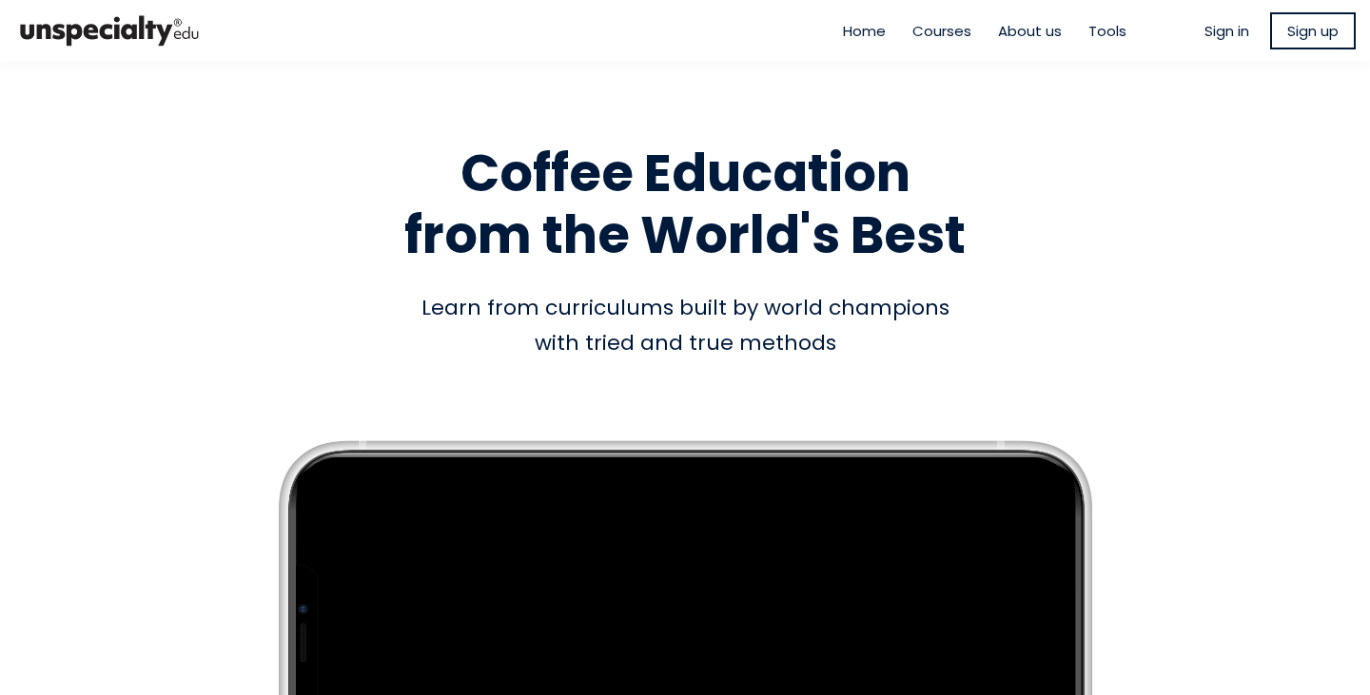
click at [1204, 35] on span "Sign in" at bounding box center [1226, 31] width 45 height 22
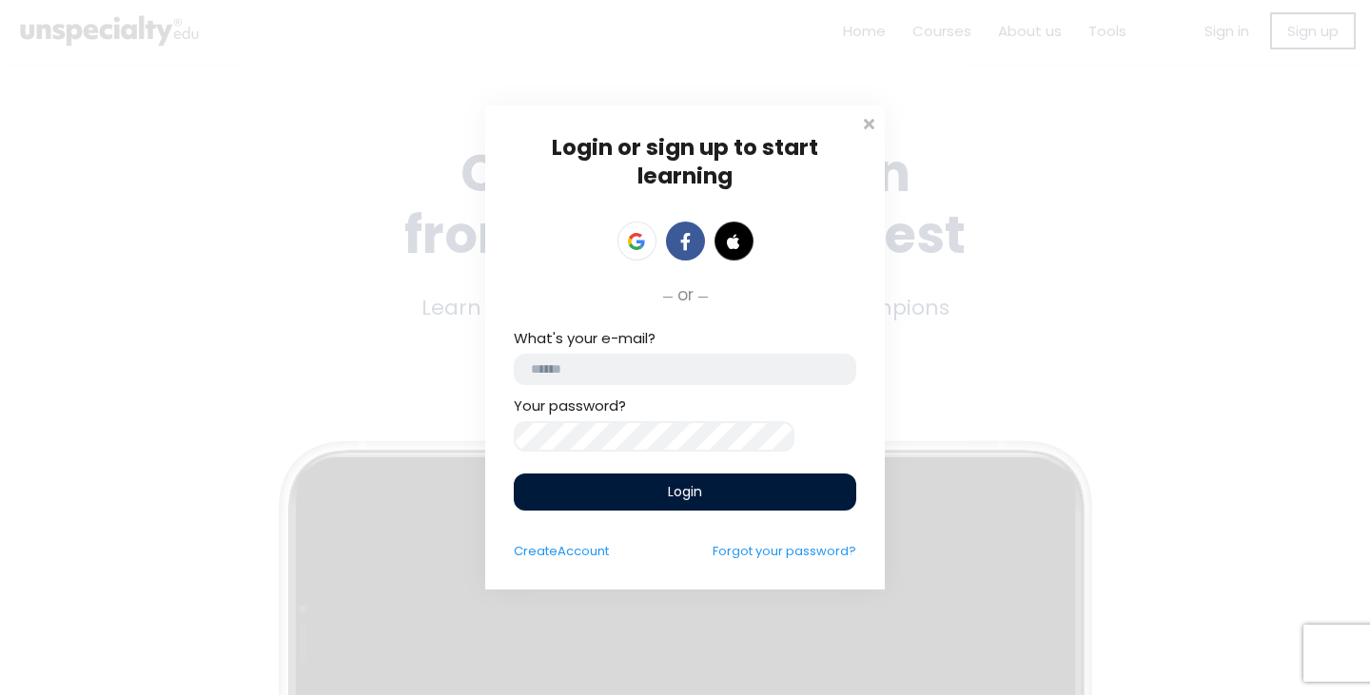
click at [628, 361] on input "email" at bounding box center [685, 369] width 342 height 31
type input "**********"
click at [606, 509] on div "Login" at bounding box center [685, 492] width 342 height 37
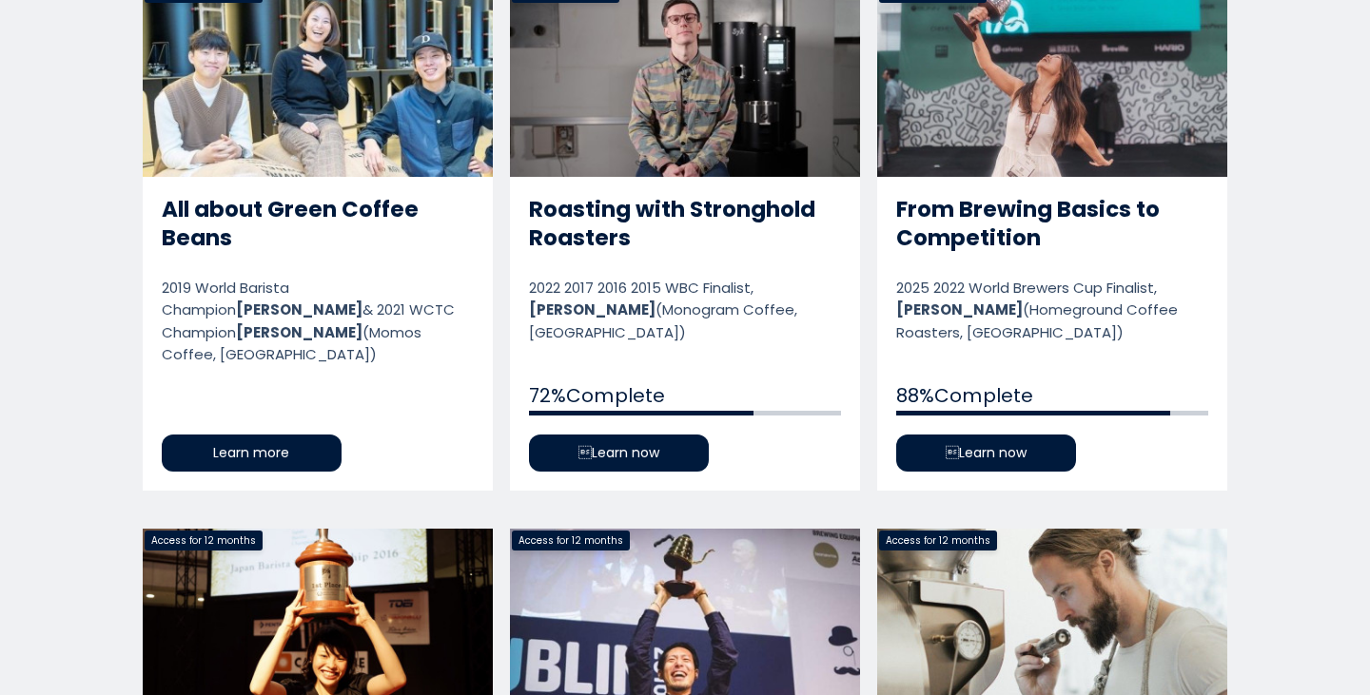
scroll to position [1018, 0]
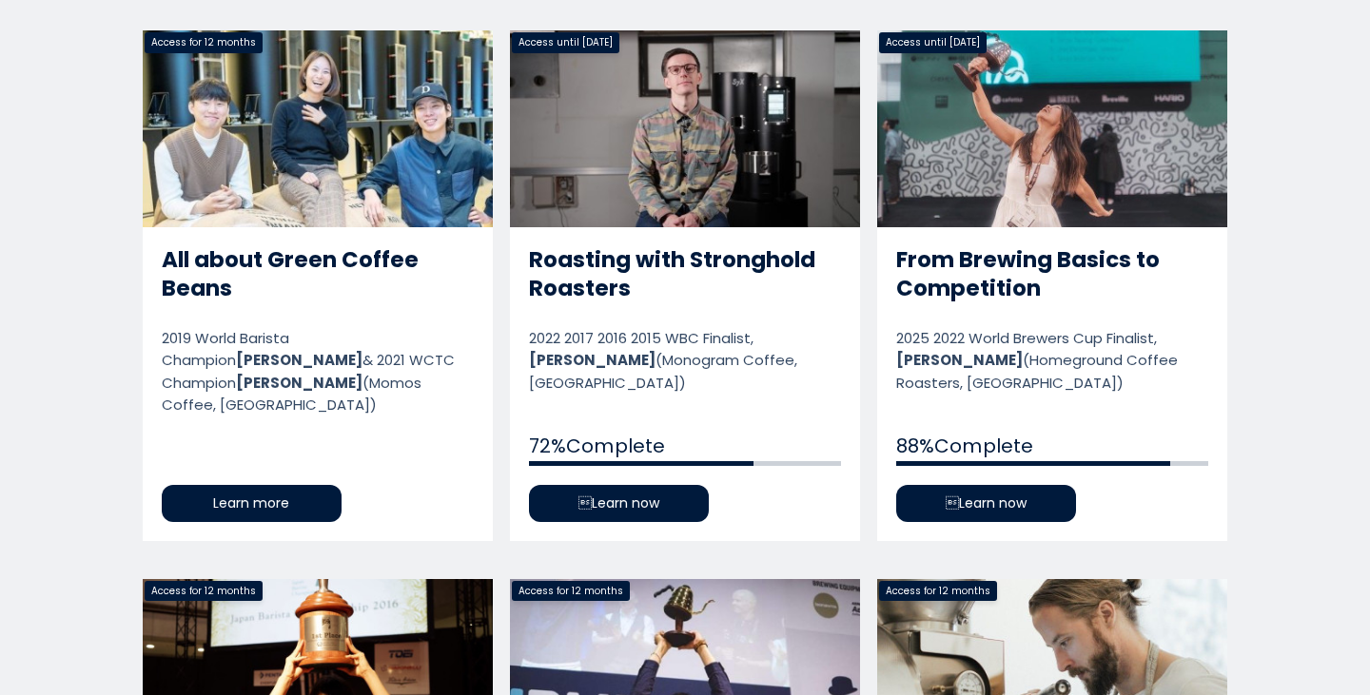
click at [770, 163] on link "Roasting with Stronghold Roasters" at bounding box center [685, 285] width 350 height 510
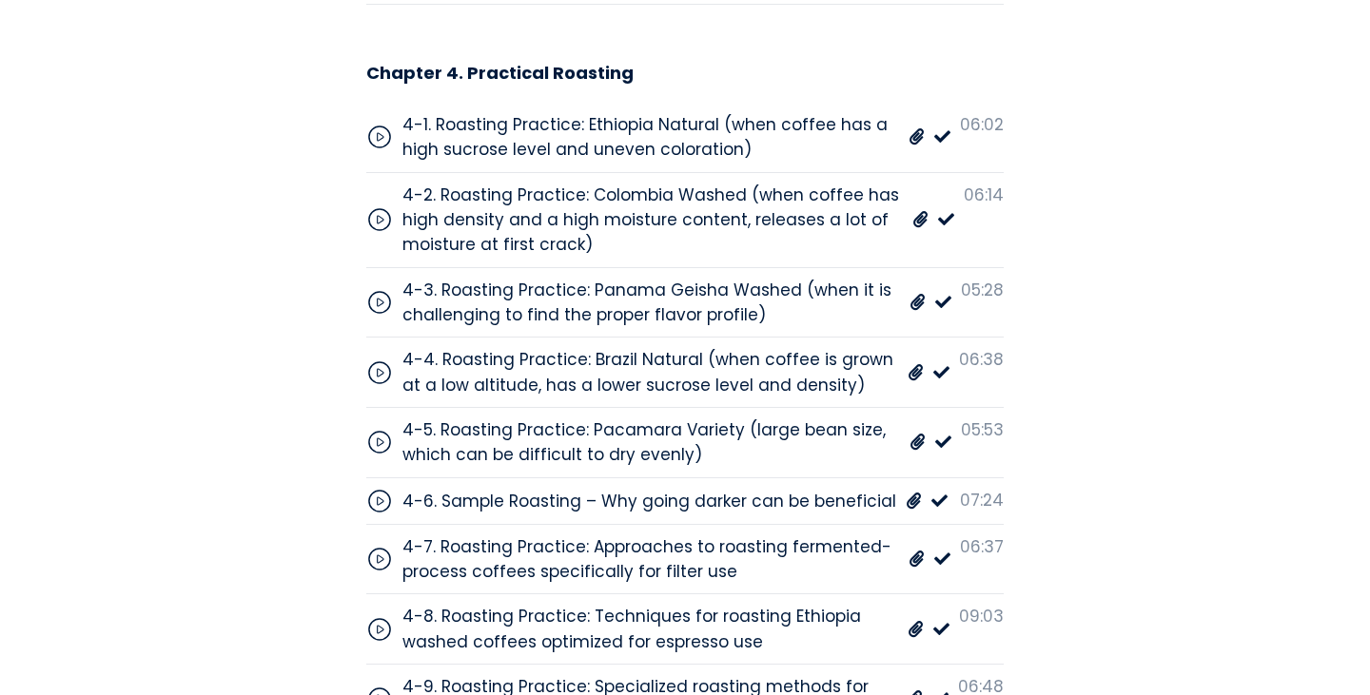
scroll to position [7161, 0]
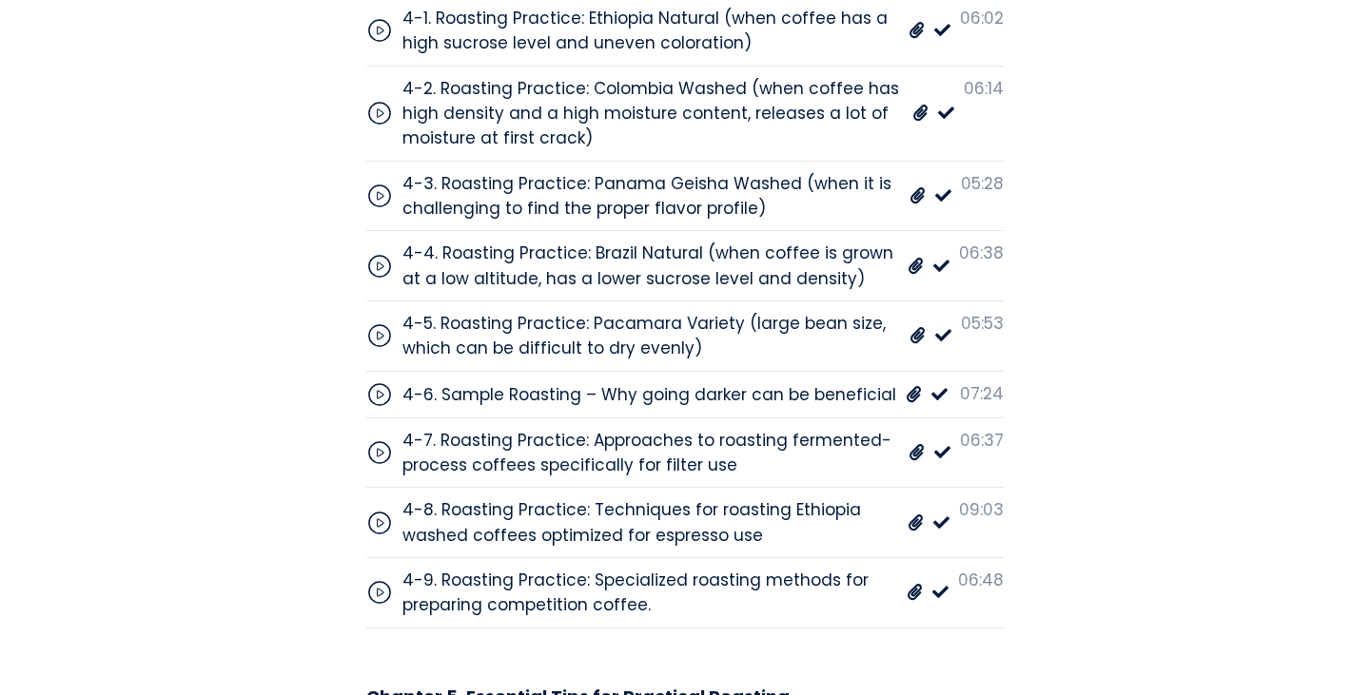
click at [684, 498] on div "4-8. Roasting Practice: Techniques for roasting Ethiopia washed coffees optimiz…" at bounding box center [650, 523] width 496 height 50
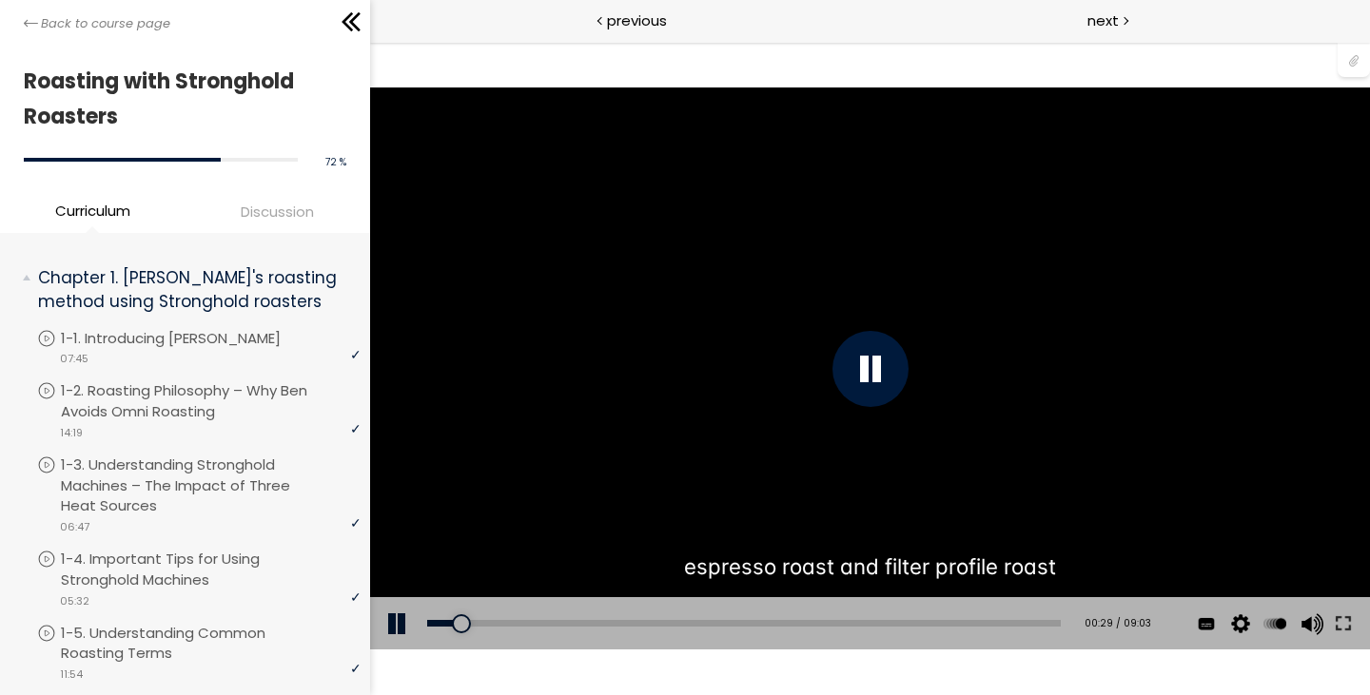
drag, startPoint x: 459, startPoint y: 617, endPoint x: 405, endPoint y: 617, distance: 54.2
click at [405, 617] on div "Add chapter 00:29 00:29 / 09:03 Subtitles English 中文 (简体) None Auto 1080p 720p …" at bounding box center [869, 623] width 1000 height 53
click at [1350, 630] on button at bounding box center [1342, 623] width 34 height 53
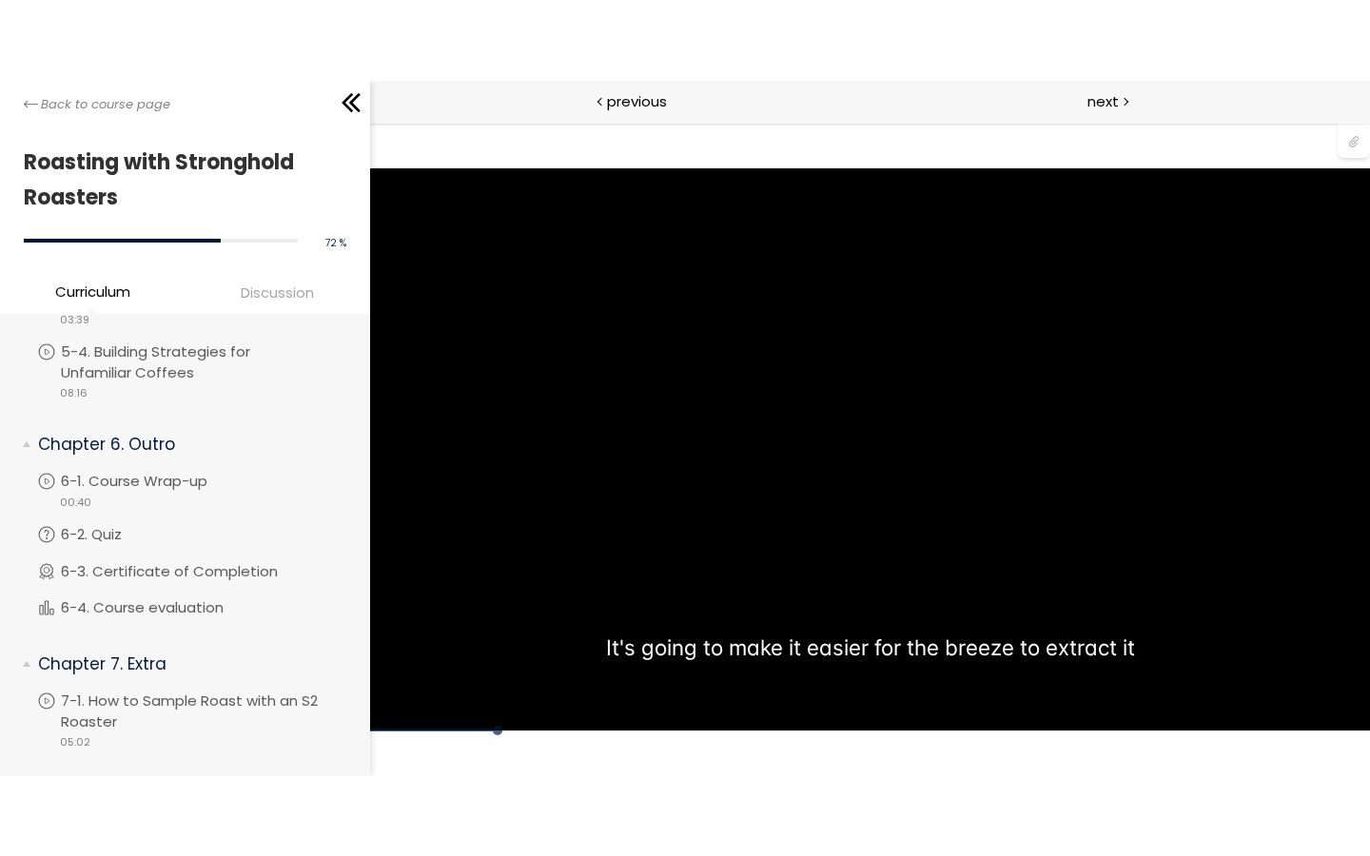
scroll to position [2712, 0]
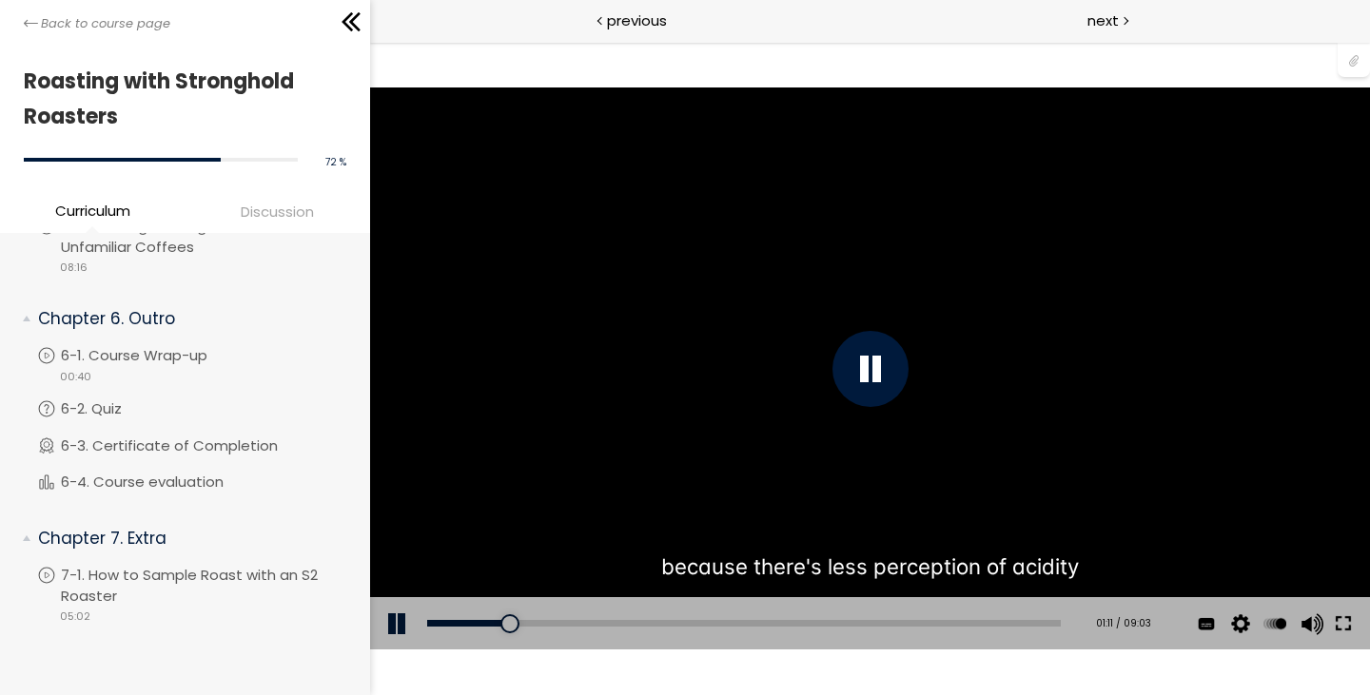
click at [1337, 617] on button at bounding box center [1342, 623] width 34 height 53
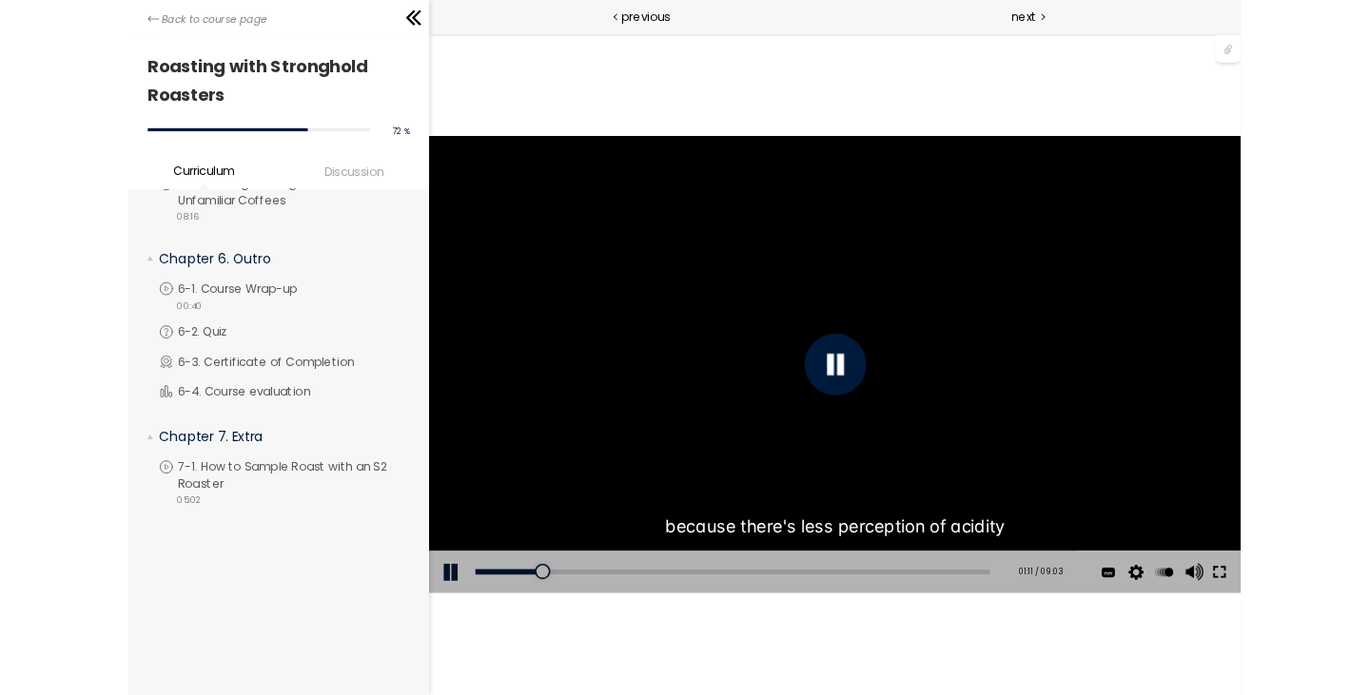
scroll to position [2551, 0]
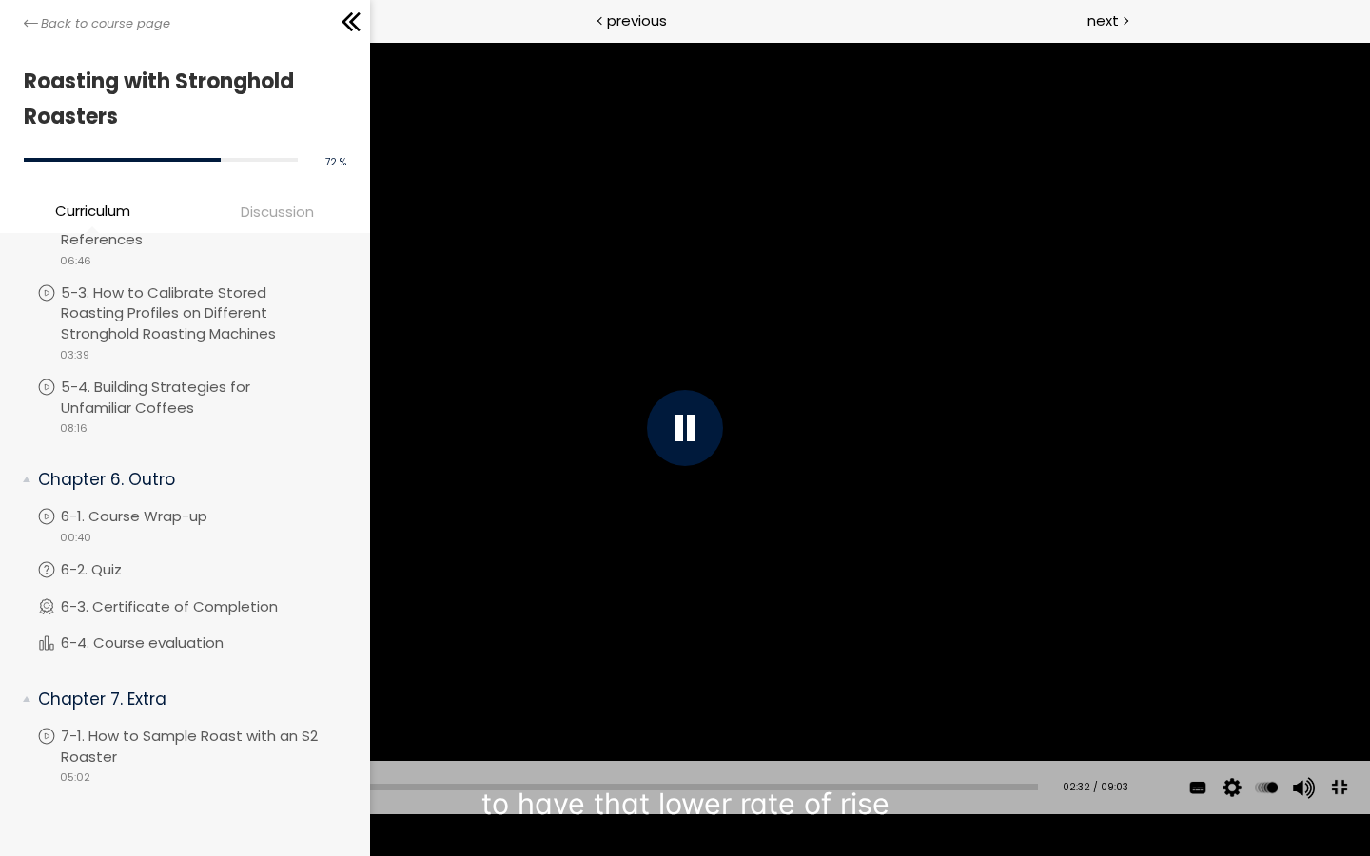
click at [1337, 694] on div "You can download the roast profile image by clicking the 📎 above. * Amount of g…" at bounding box center [685, 428] width 1370 height 771
click at [1339, 668] on div "You can download the roast profile image by clicking the 📎 above. * Amount of g…" at bounding box center [685, 428] width 1370 height 771
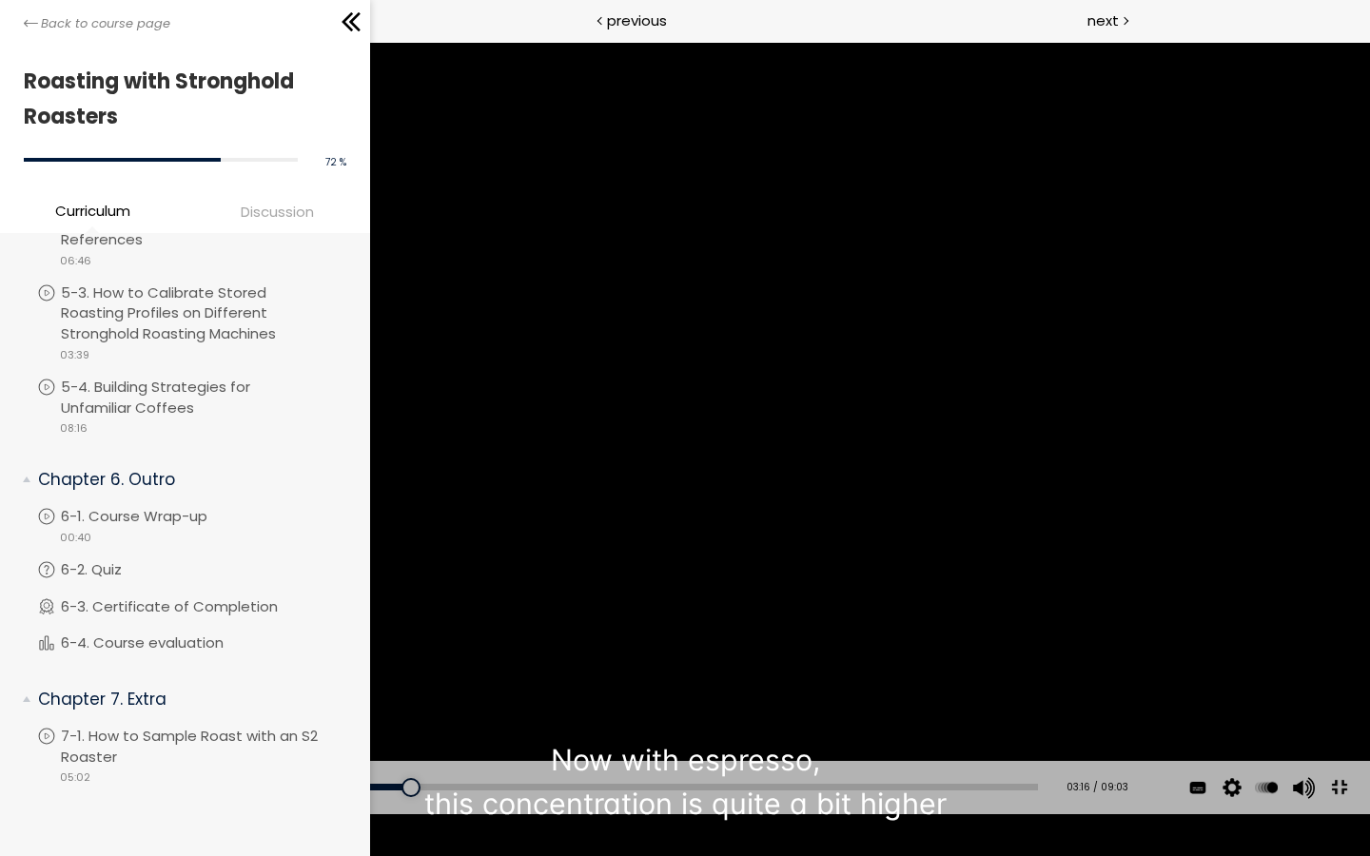
click at [1338, 668] on div "You can download the roast profile image by clicking the 📎 above. * Amount of g…" at bounding box center [685, 428] width 1370 height 771
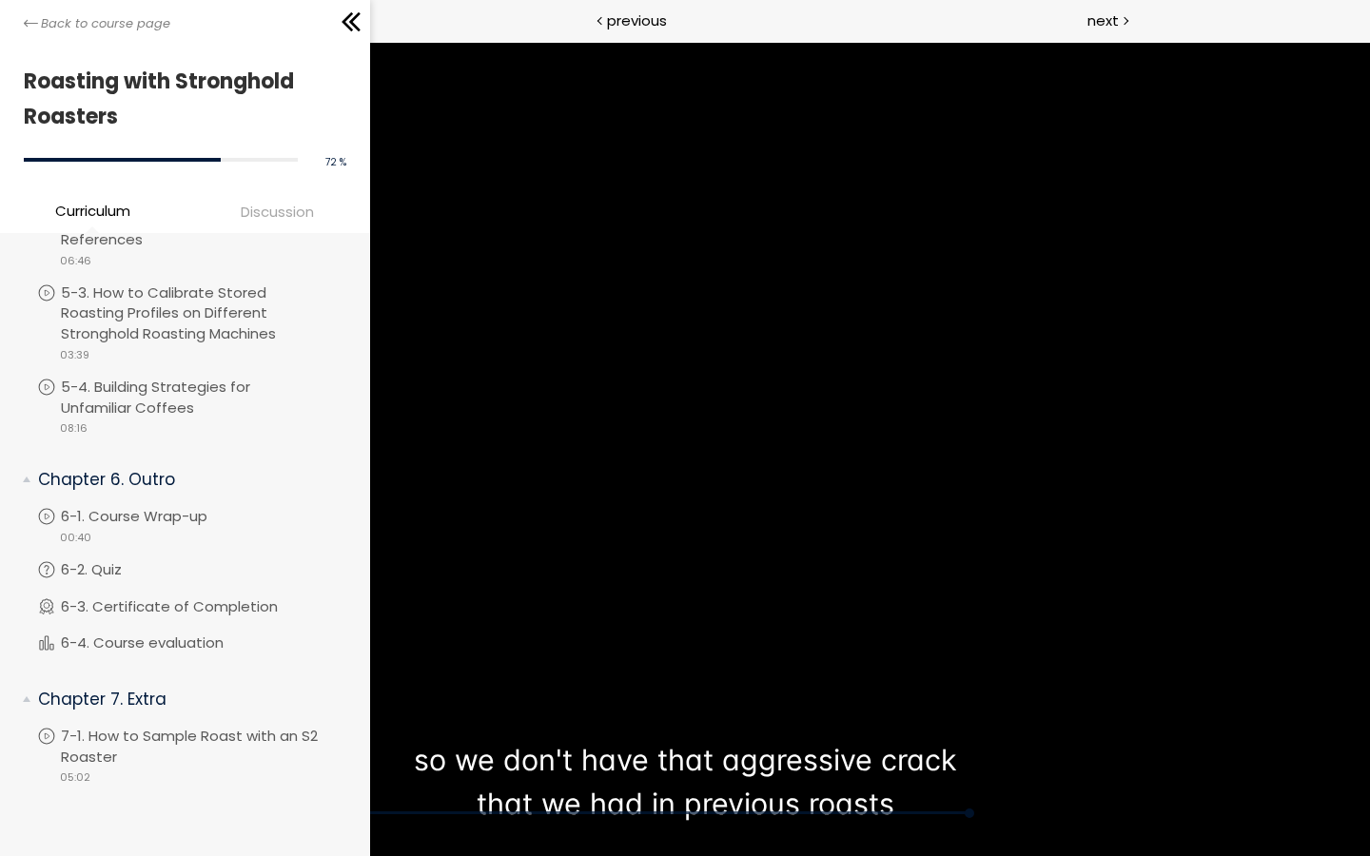
click at [1325, 598] on div "You can download the roast profile image by clicking the 📎 above. * Amount of g…" at bounding box center [685, 428] width 1370 height 771
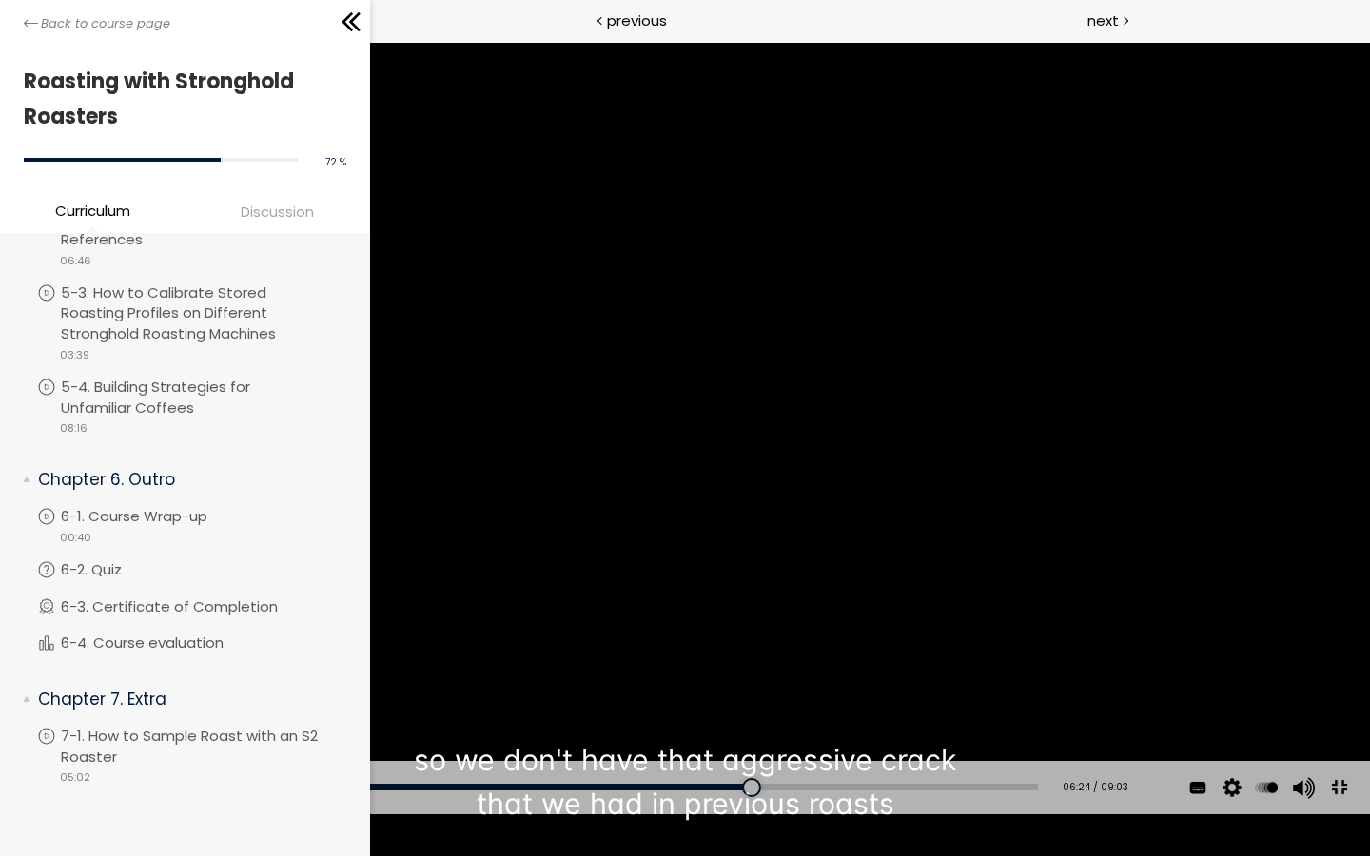
click at [1252, 474] on div "You can download the roast profile image by clicking the 📎 above. * Amount of g…" at bounding box center [685, 428] width 1370 height 771
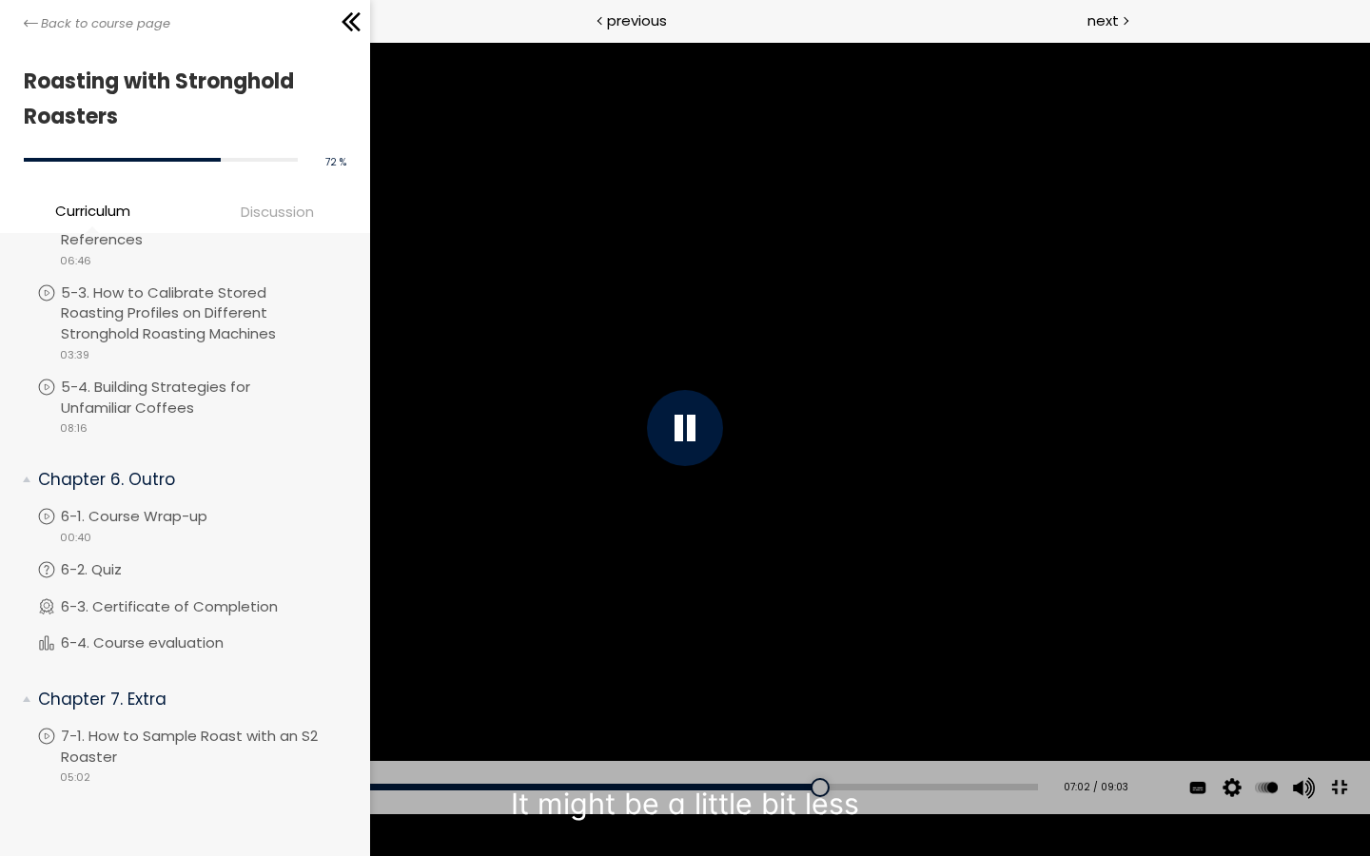
click at [1306, 451] on div "You can download the roast profile image by clicking the 📎 above. * Amount of g…" at bounding box center [685, 428] width 1370 height 771
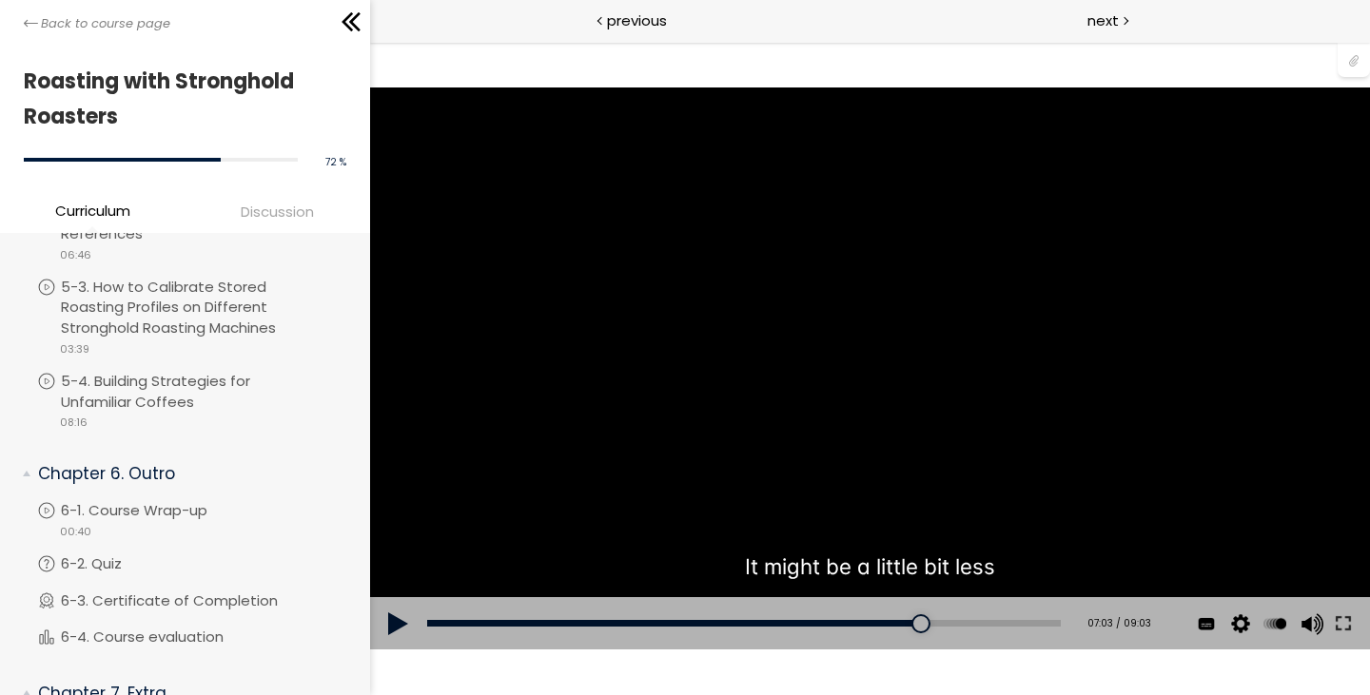
click at [829, 297] on div "You can download the roast profile image by clicking the 📎 above. * Amount of g…" at bounding box center [869, 369] width 1000 height 562
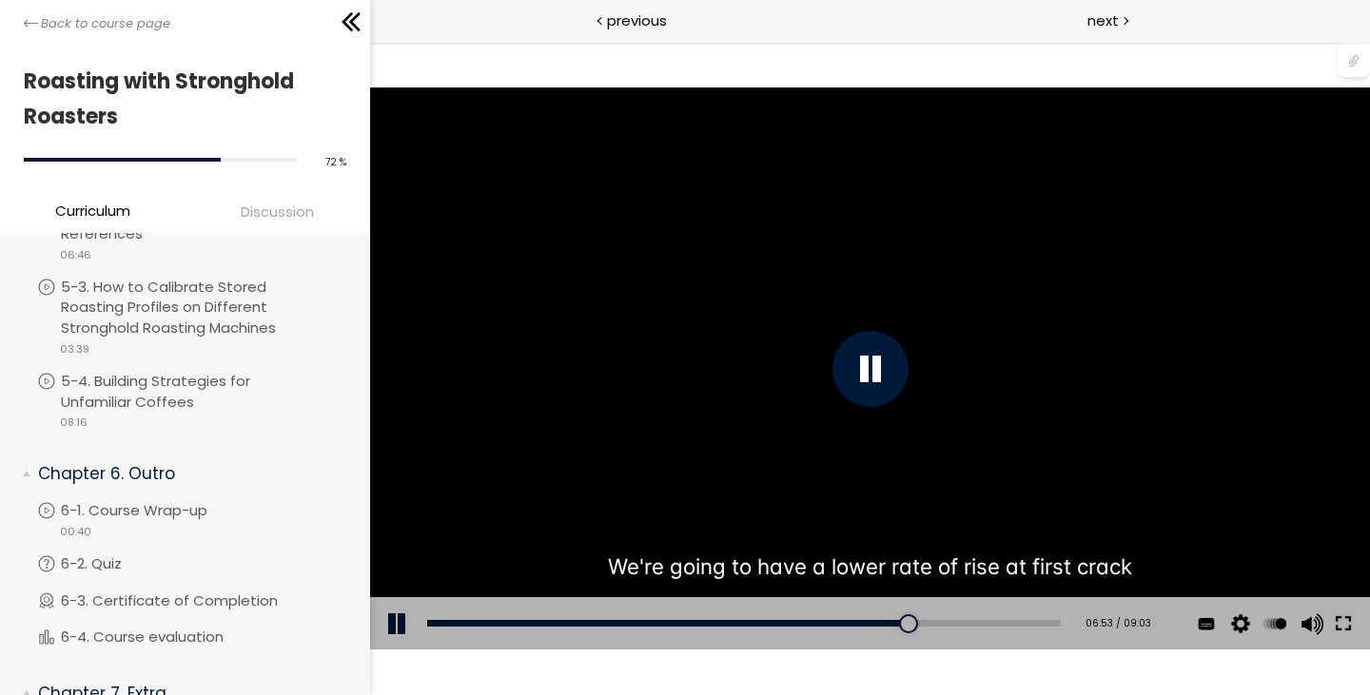
click at [1339, 635] on button at bounding box center [1342, 623] width 34 height 53
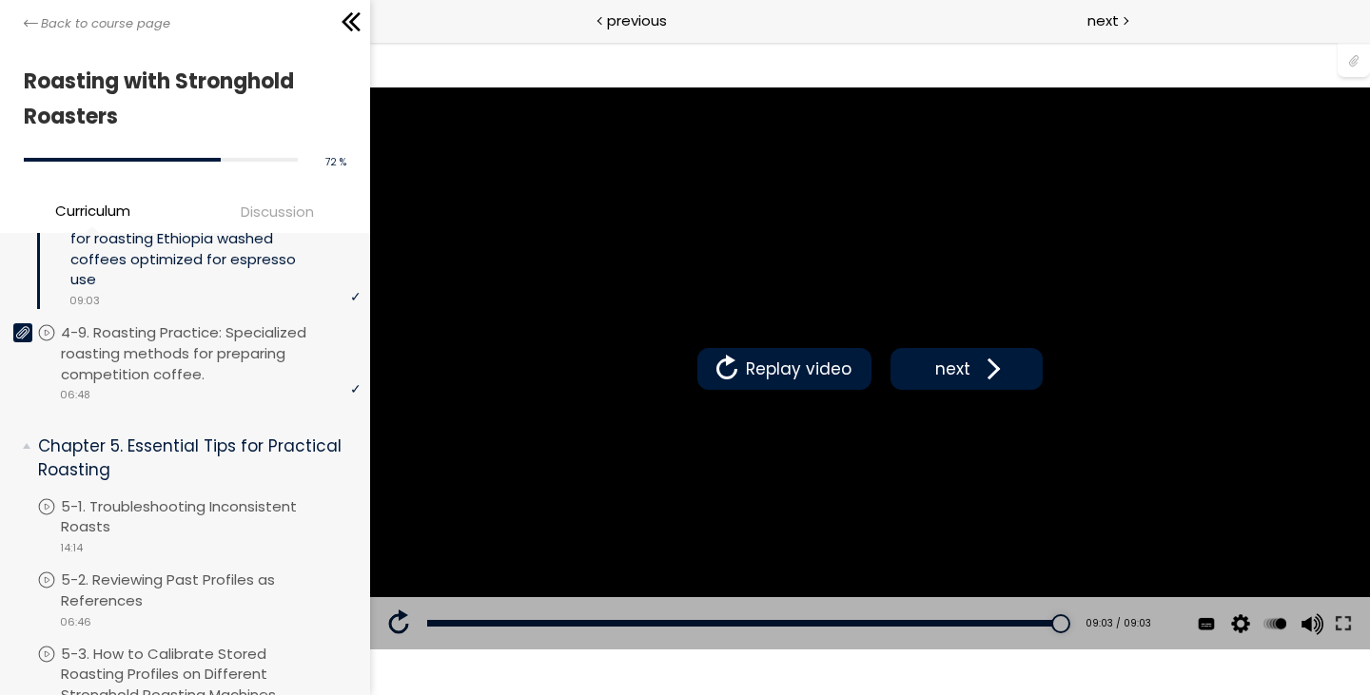
scroll to position [2186, 0]
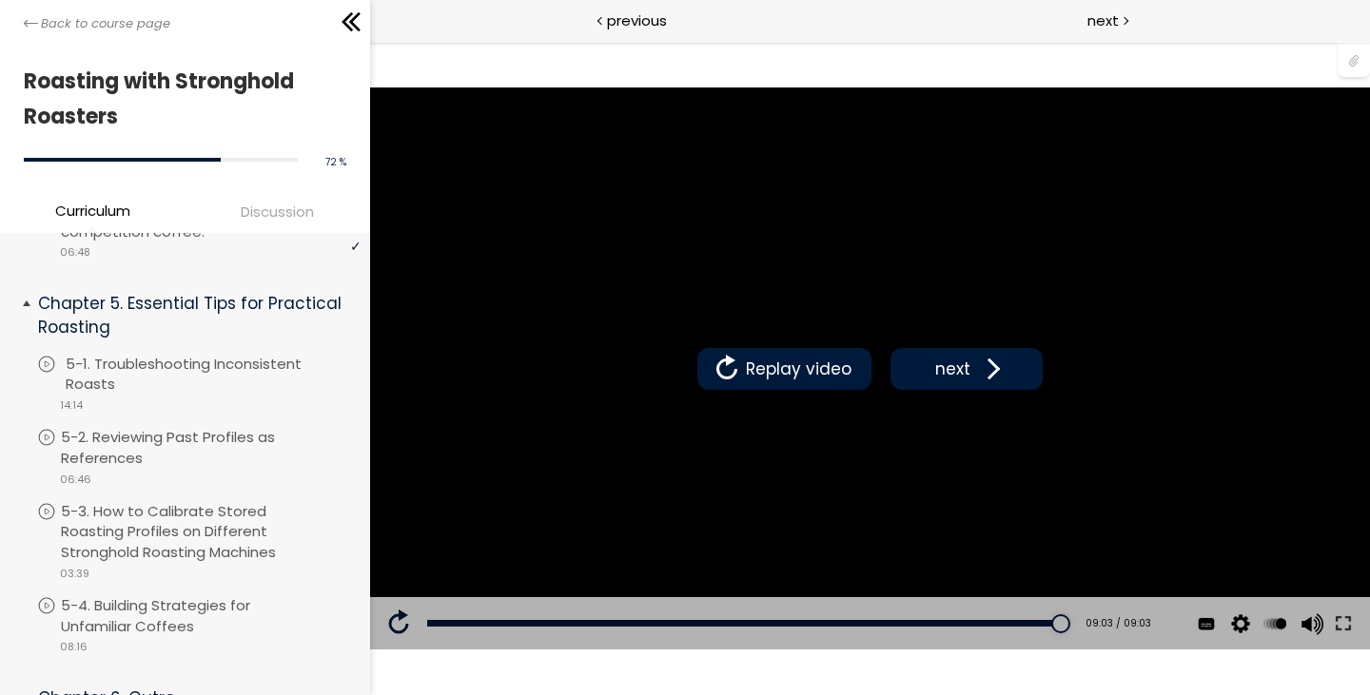
click at [240, 389] on p "5-1. Troubleshooting Inconsistent Roasts" at bounding box center [216, 375] width 300 height 42
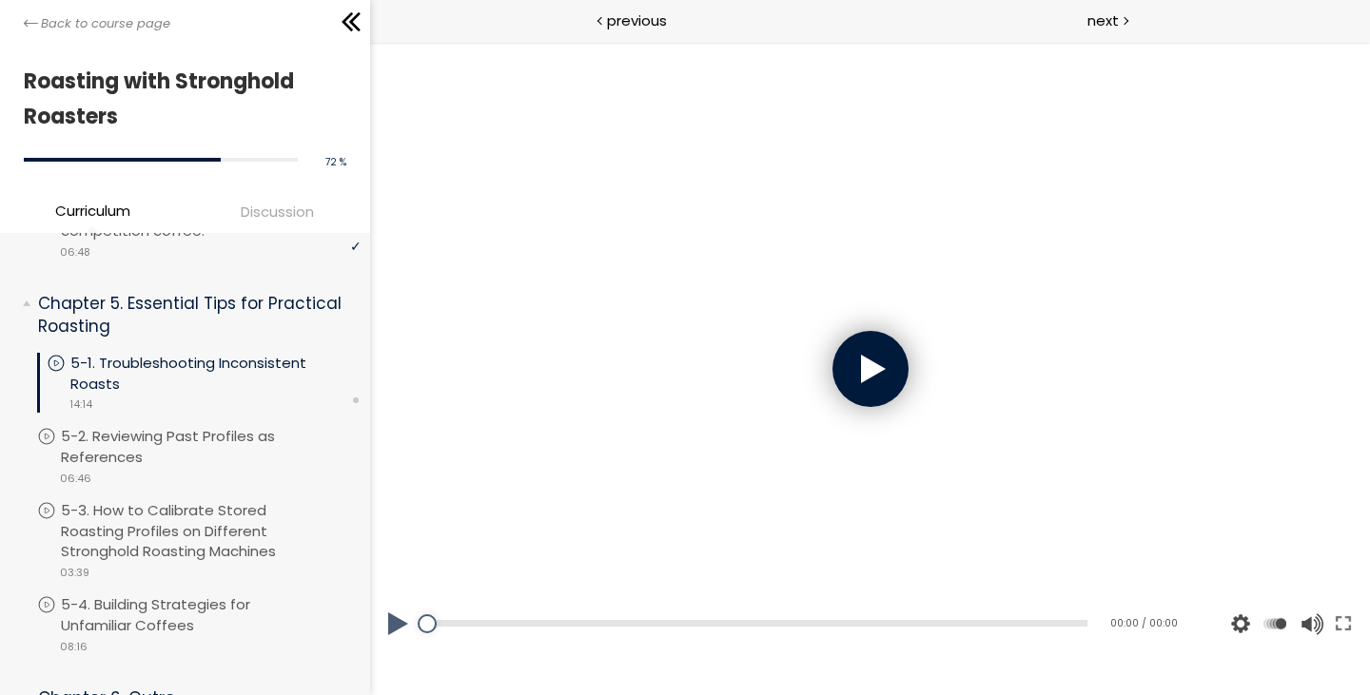
click at [885, 359] on div at bounding box center [869, 369] width 76 height 76
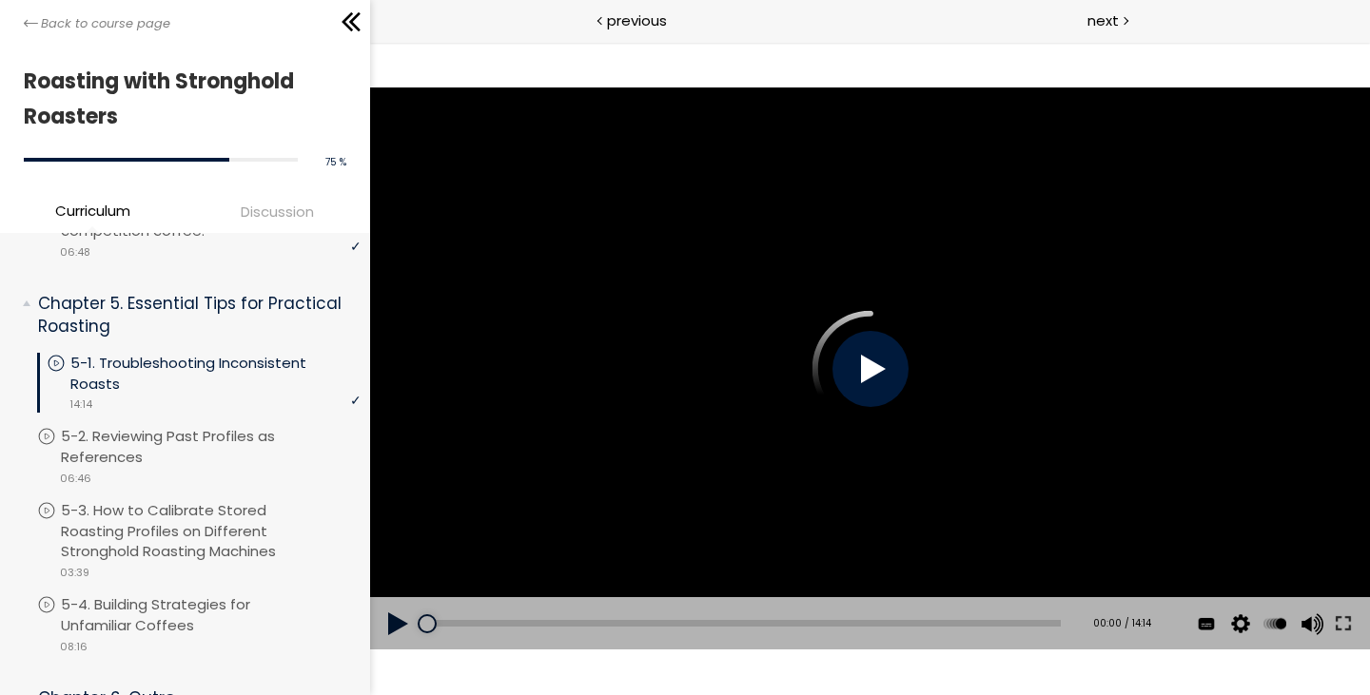
click at [892, 361] on div at bounding box center [869, 369] width 76 height 76
click at [1338, 624] on button at bounding box center [1342, 623] width 34 height 53
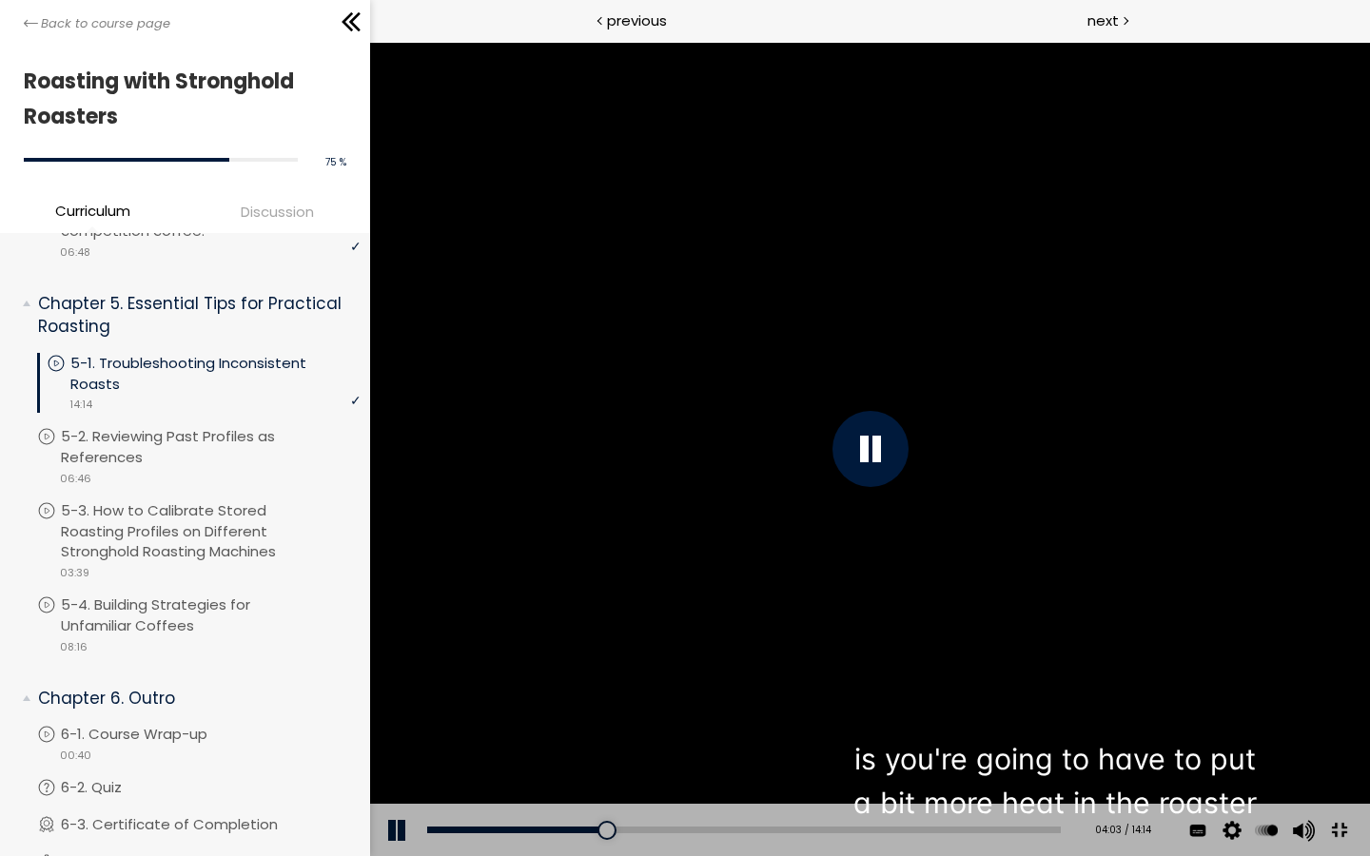
click at [1369, 638] on div at bounding box center [869, 449] width 1000 height 814
